Goal: Information Seeking & Learning: Find specific page/section

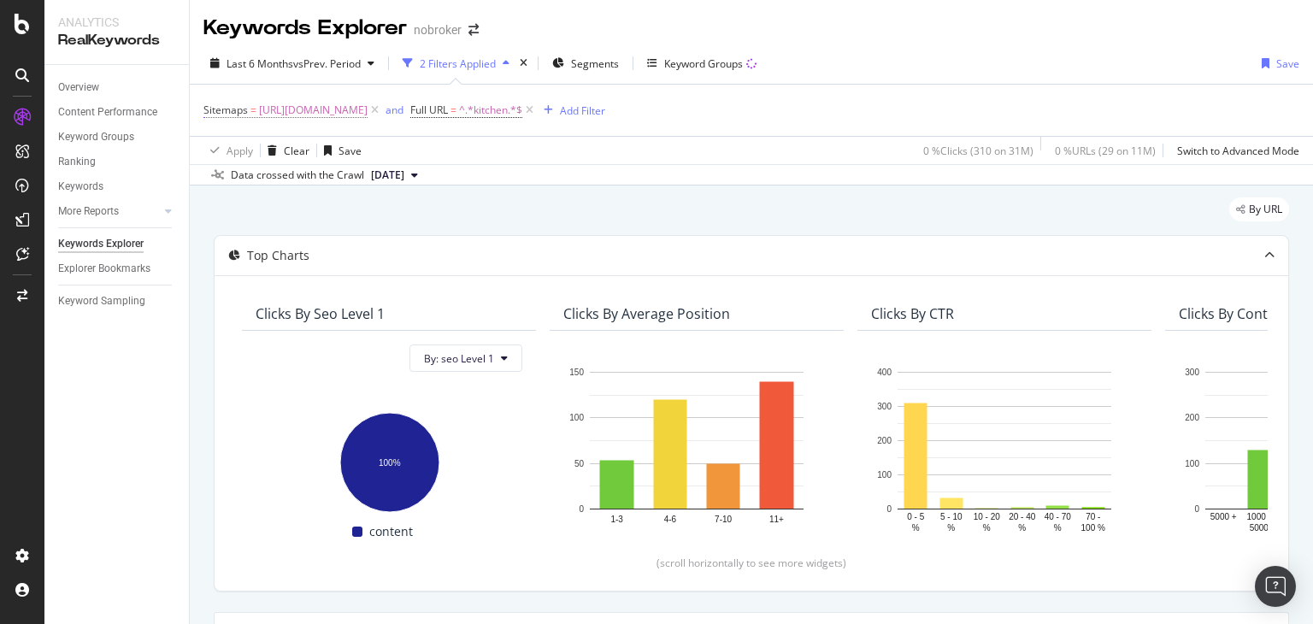
scroll to position [1638, 0]
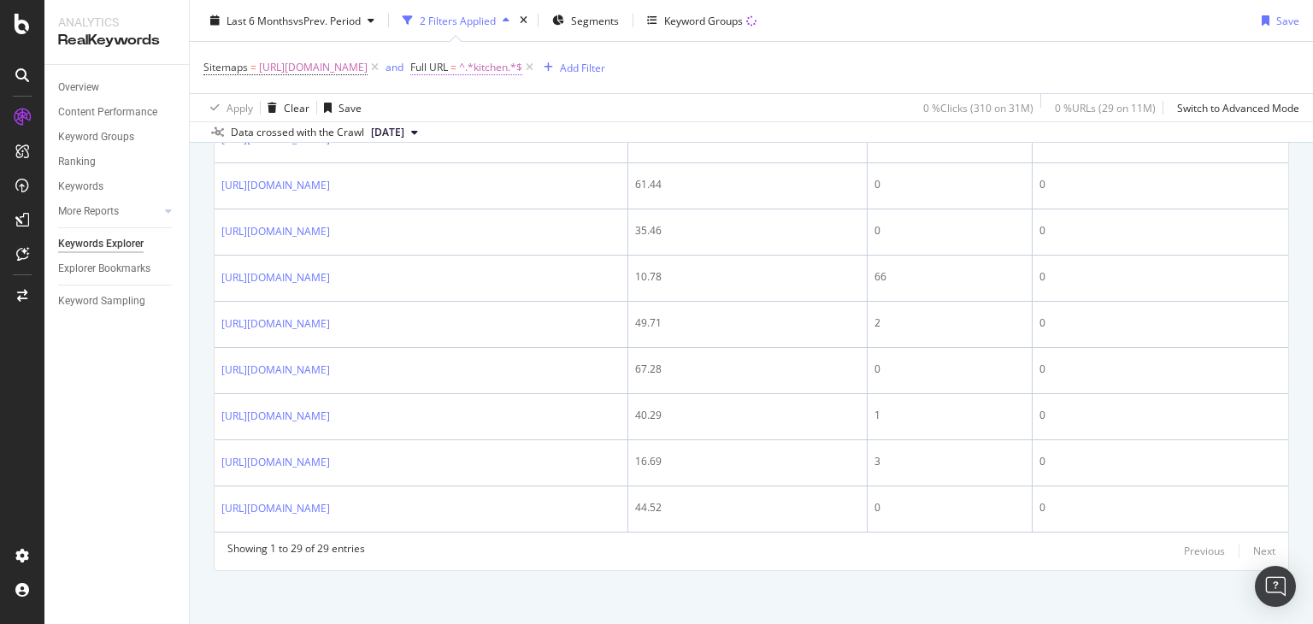
click at [522, 65] on span "^.*kitchen.*$" at bounding box center [490, 68] width 63 height 24
click at [669, 135] on input "kitchen" at bounding box center [703, 138] width 162 height 27
click at [493, 97] on div "Apply Clear Save 0 % Clicks ( 310 on 31M ) 0 % URLs ( 29 on 11M ) Switch to Adv…" at bounding box center [751, 107] width 1123 height 28
click at [367, 62] on span "[URL][DOMAIN_NAME]" at bounding box center [313, 68] width 109 height 24
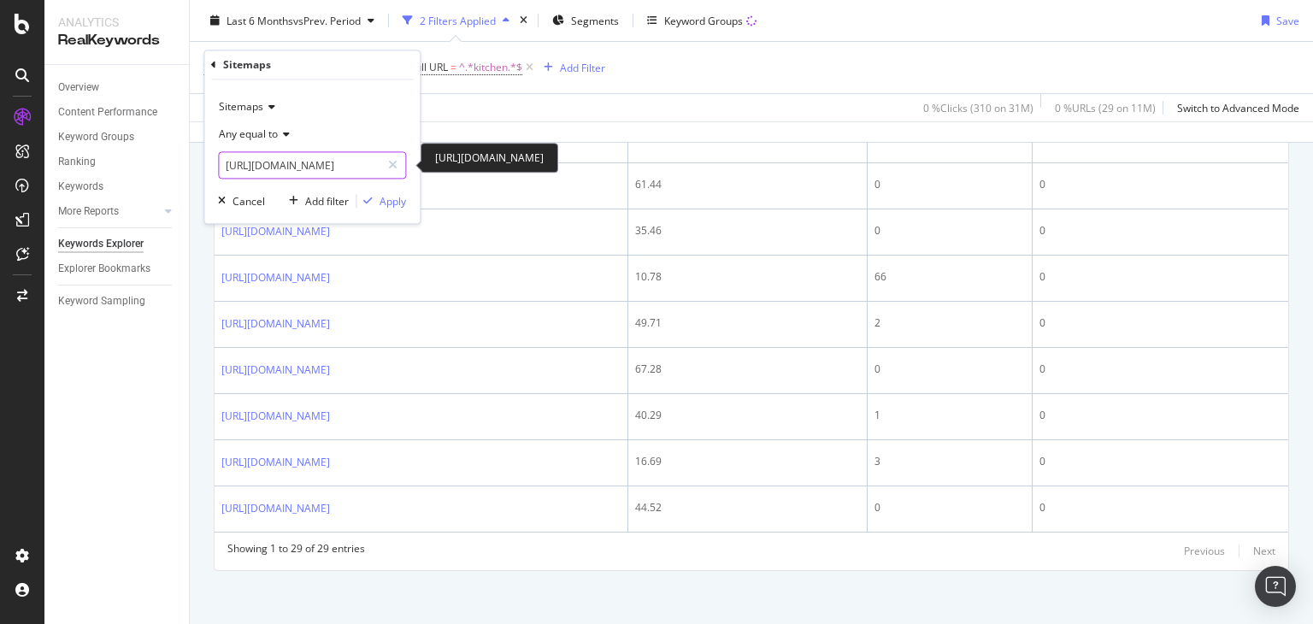
click at [269, 156] on input "[URL][DOMAIN_NAME]" at bounding box center [300, 165] width 162 height 27
type input "w"
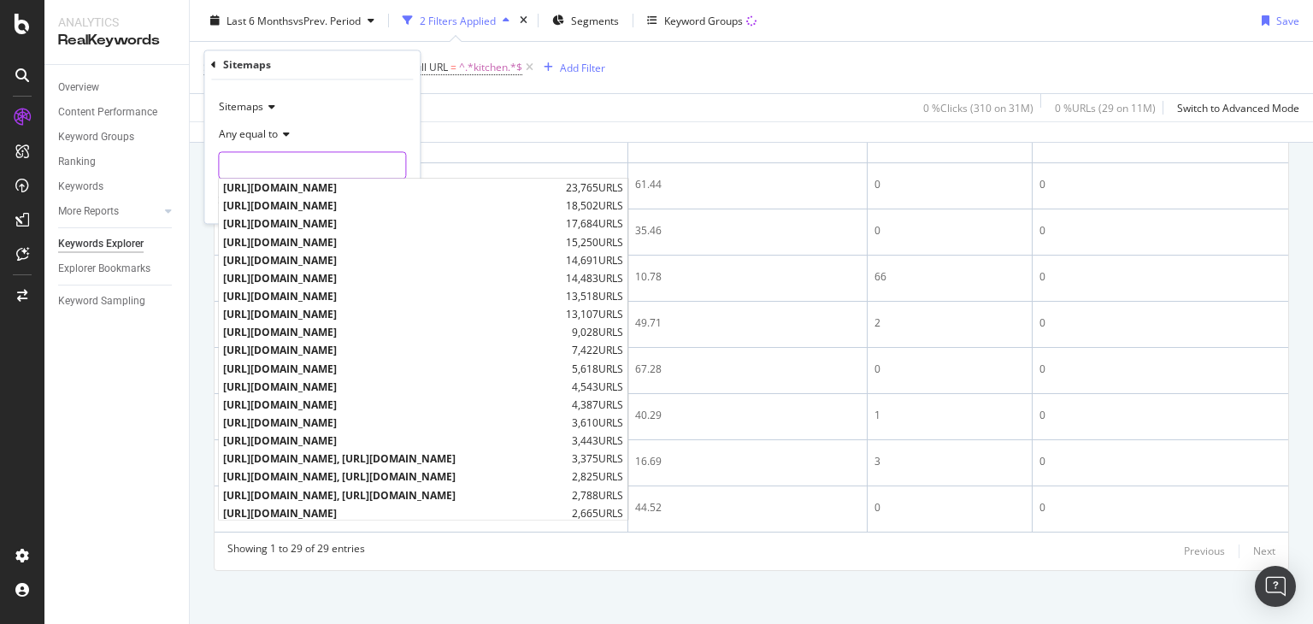
click at [362, 156] on input "text" at bounding box center [312, 165] width 186 height 27
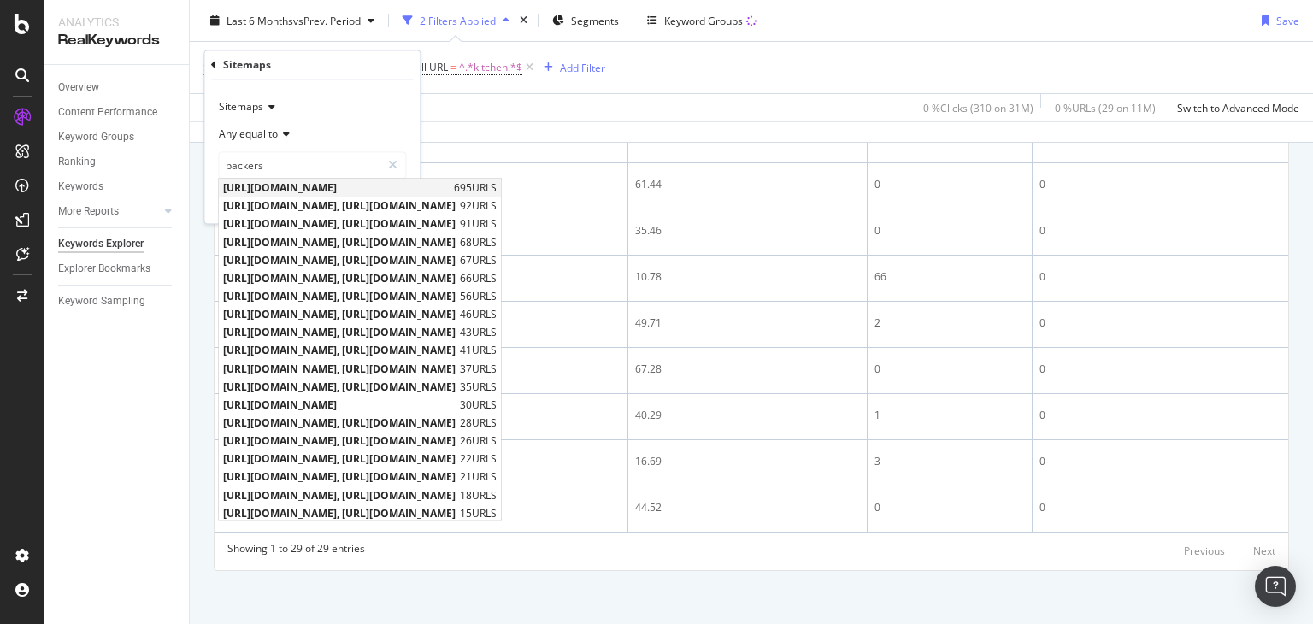
click at [415, 189] on span "[URL][DOMAIN_NAME]" at bounding box center [336, 188] width 226 height 15
type input "[URL][DOMAIN_NAME]"
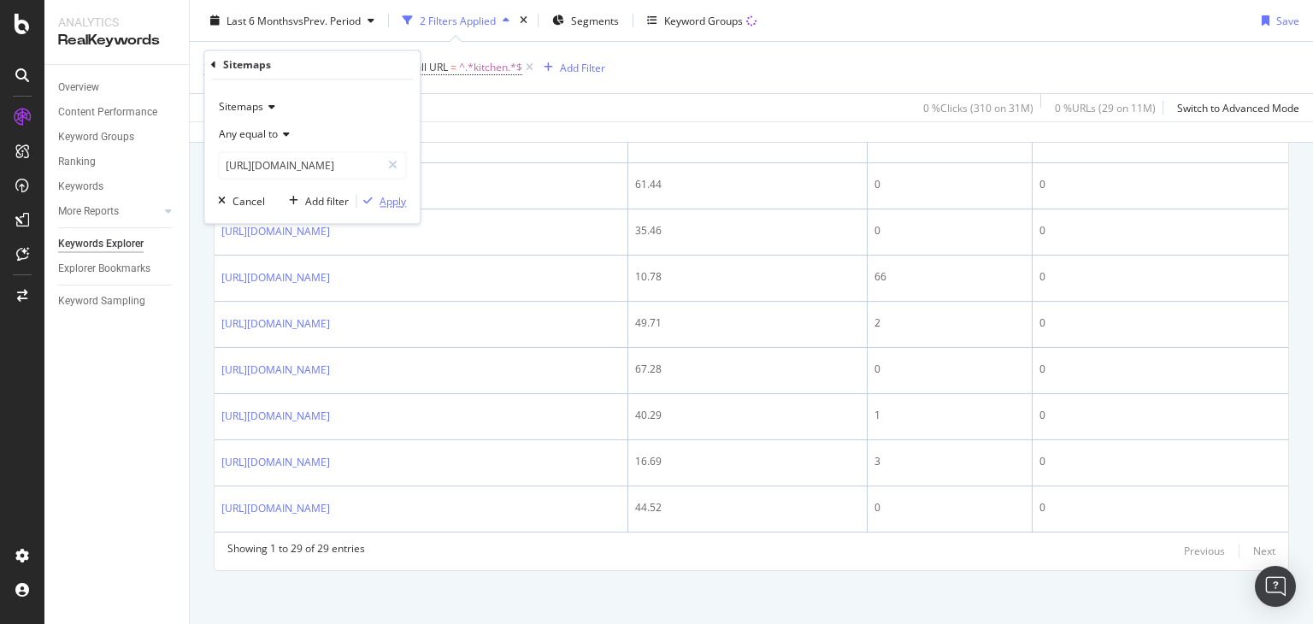
click at [390, 198] on div "Apply" at bounding box center [392, 201] width 26 height 15
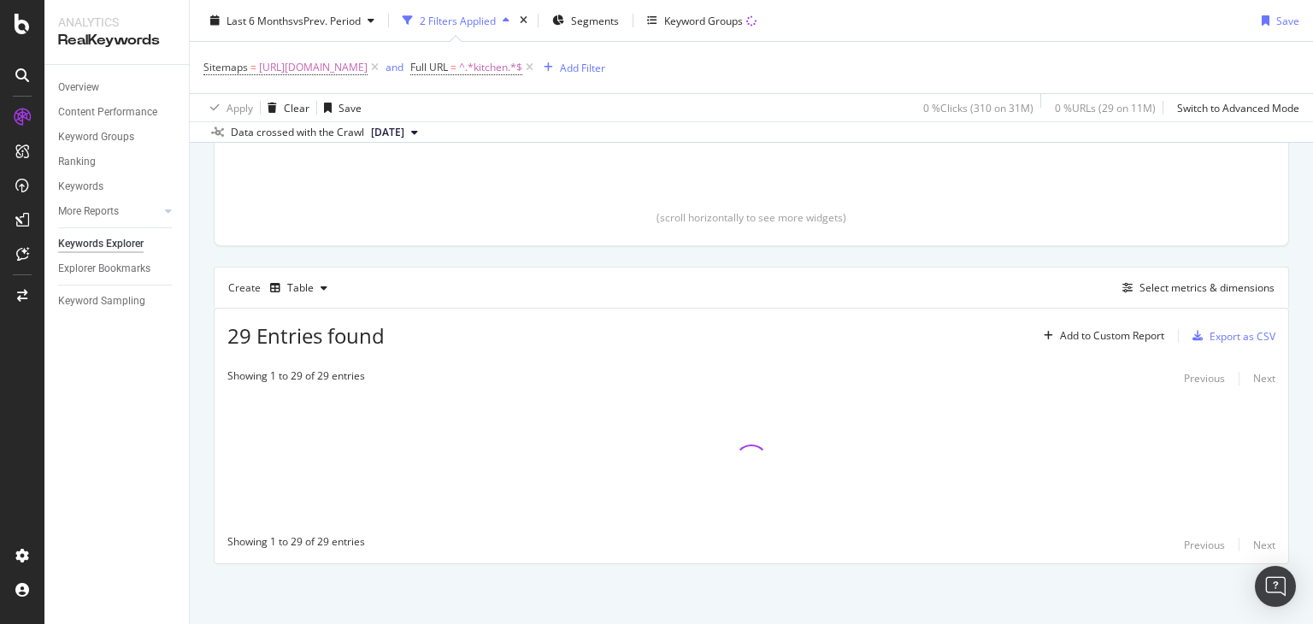
scroll to position [344, 0]
click at [522, 63] on span "^.*kitchen.*$" at bounding box center [490, 68] width 63 height 24
click at [726, 141] on input "kitchen" at bounding box center [778, 138] width 162 height 27
type input "pack"
click at [856, 168] on div "Apply" at bounding box center [860, 174] width 50 height 15
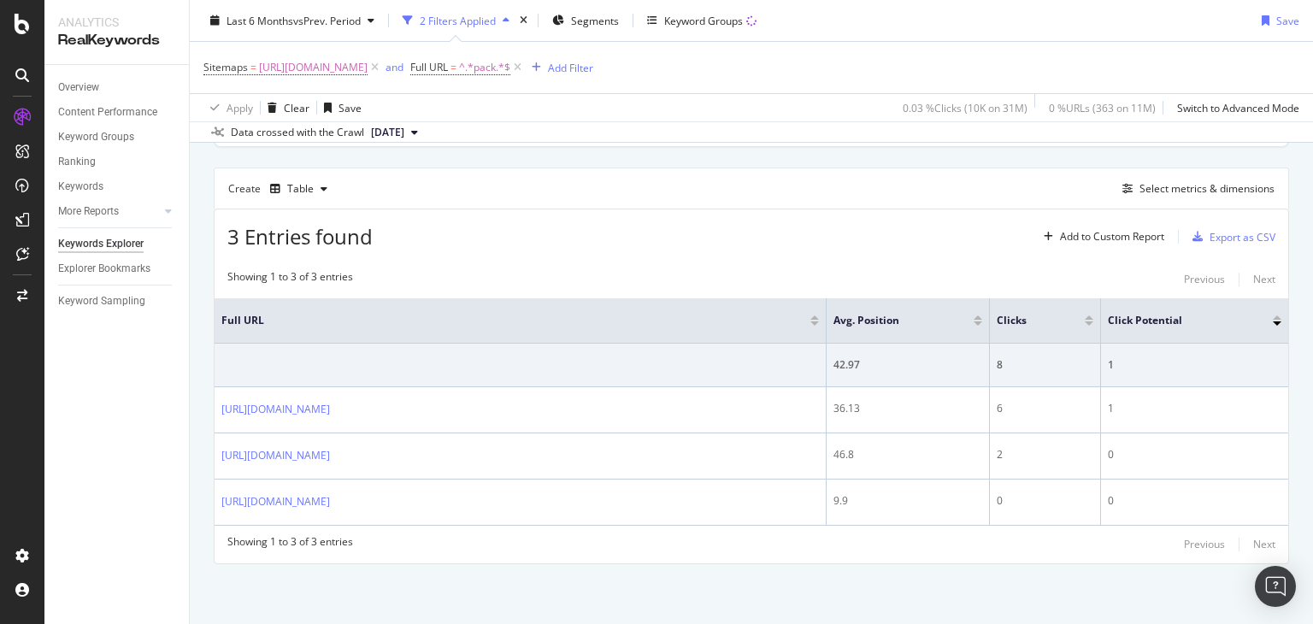
scroll to position [442, 0]
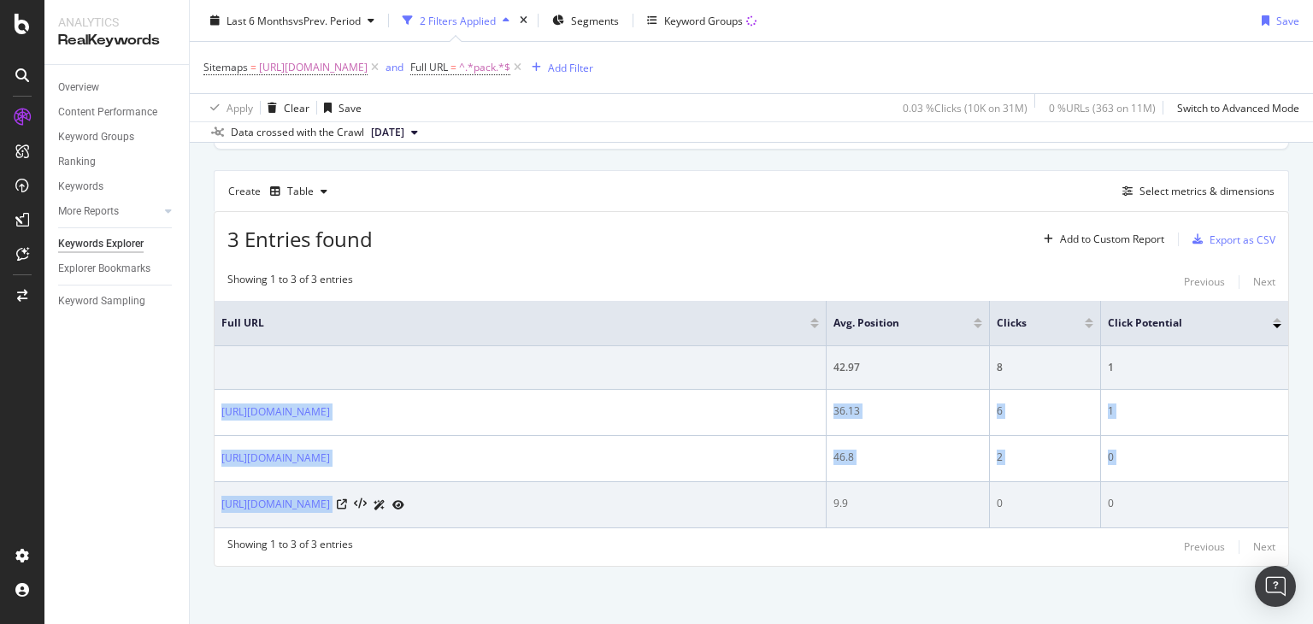
drag, startPoint x: 219, startPoint y: 394, endPoint x: 552, endPoint y: 520, distance: 356.2
click at [552, 520] on tbody "42.97 8 1 [URL][DOMAIN_NAME] 36.13 6 1 [URL][DOMAIN_NAME] 46.8 2 0 [URL][DOMAIN…" at bounding box center [751, 437] width 1073 height 182
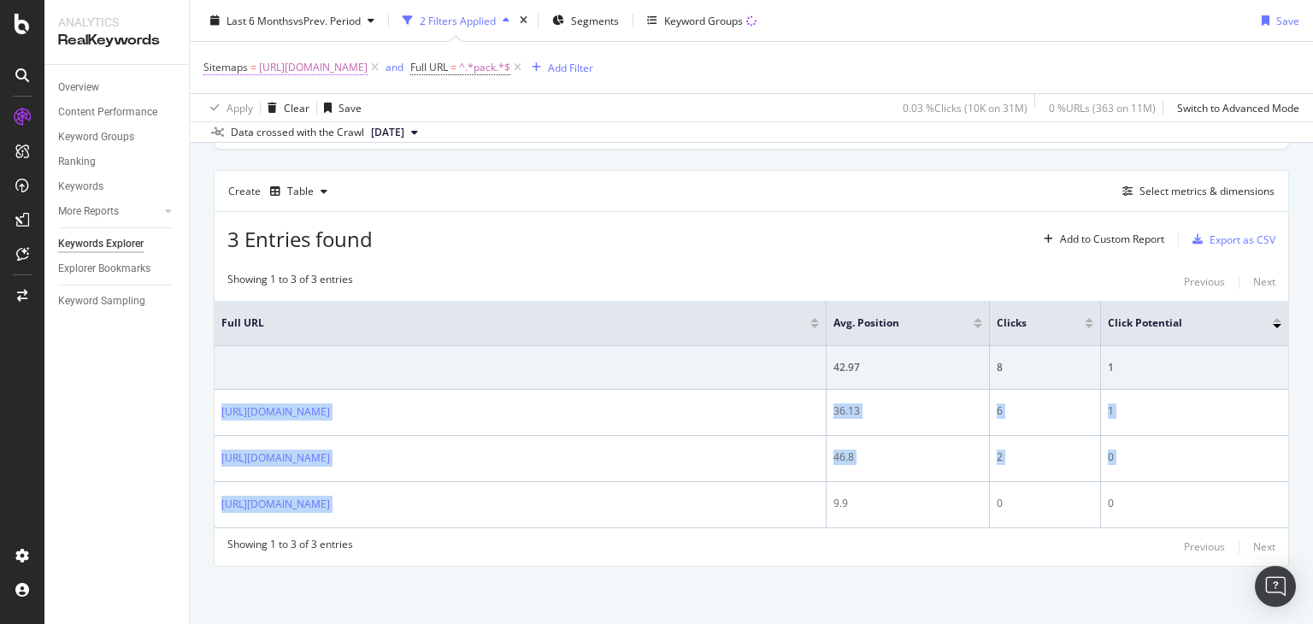
copy tbody "[URL][DOMAIN_NAME] 36.13 6 1 [URL][DOMAIN_NAME] 46.8 2 0 [URL][DOMAIN_NAME]"
